Goal: Download file/media

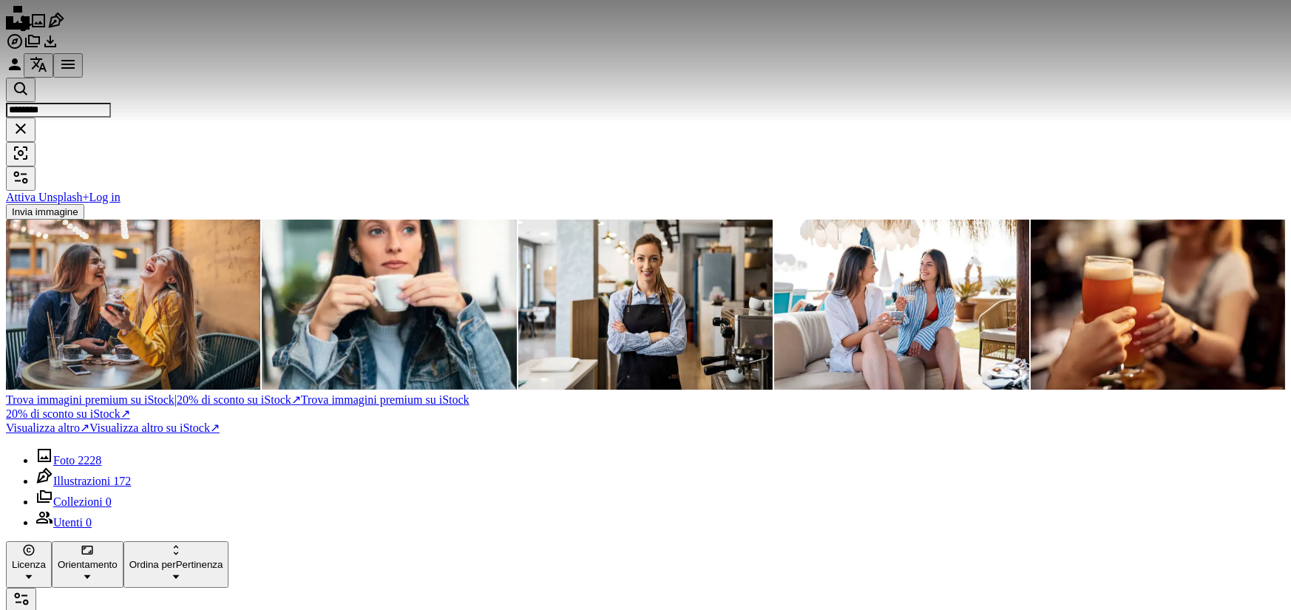
scroll to position [1084, 0]
